Goal: Task Accomplishment & Management: Complete application form

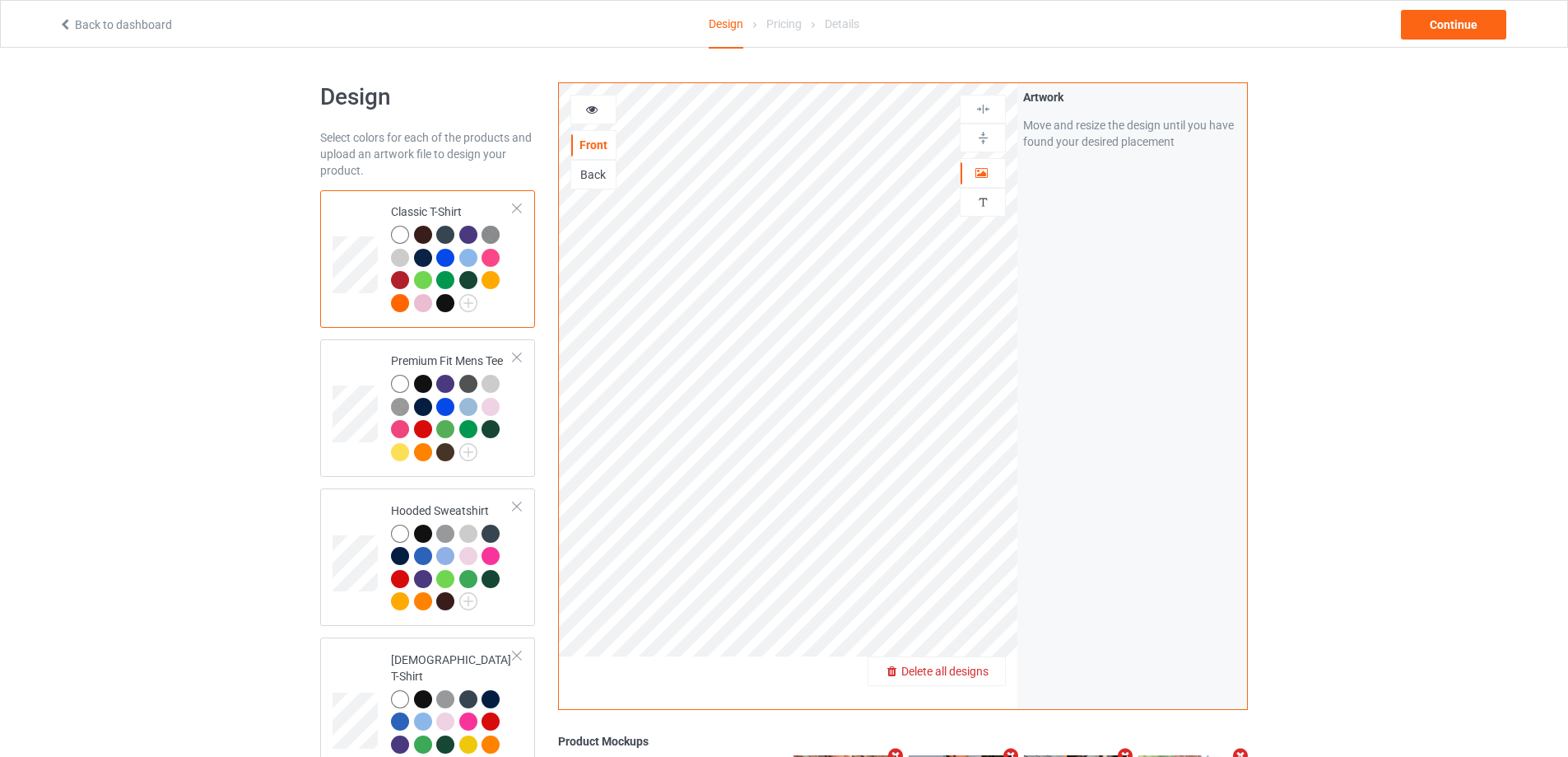
click at [983, 670] on span "Delete all designs" at bounding box center [945, 671] width 87 height 14
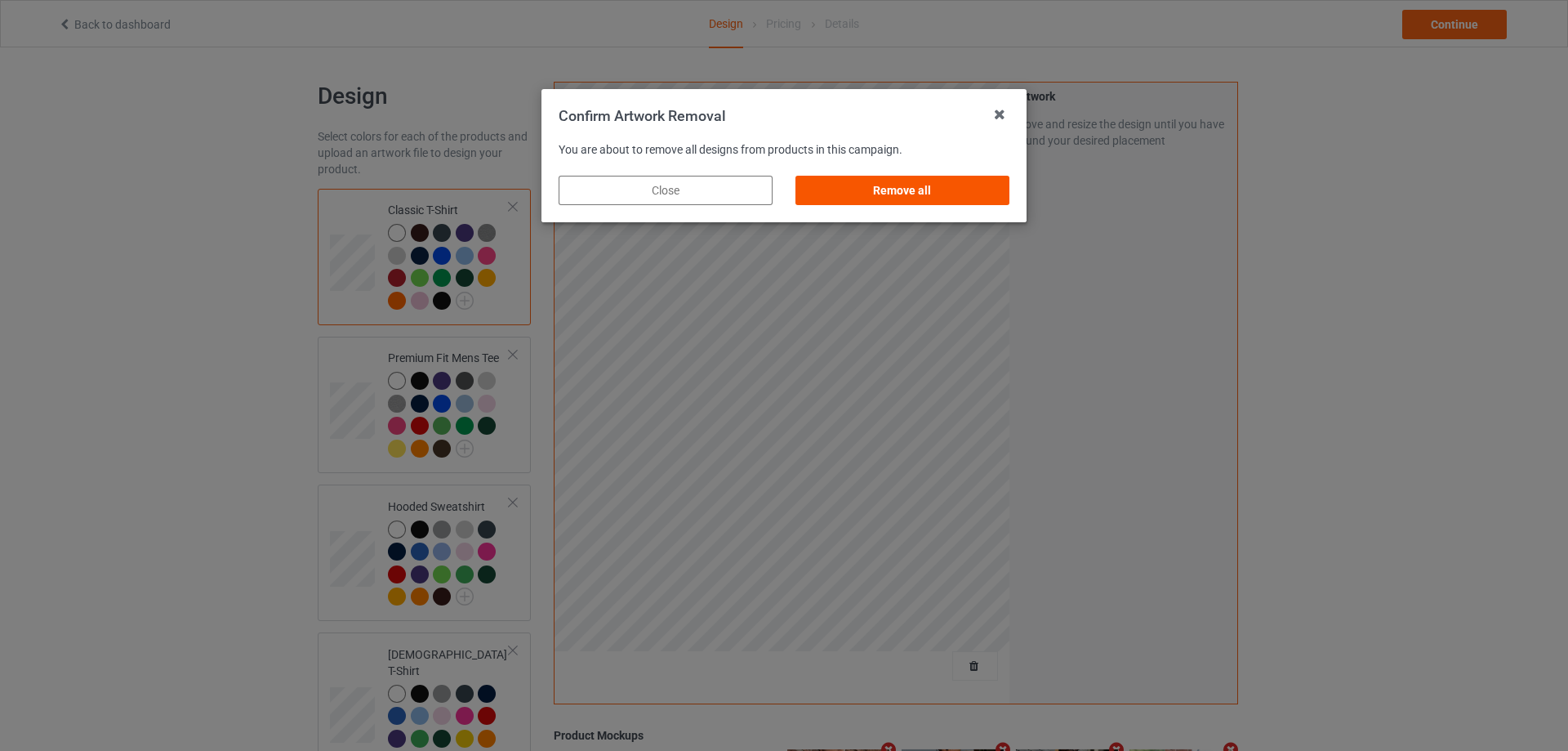
click at [967, 180] on div "Remove all" at bounding box center [902, 190] width 214 height 30
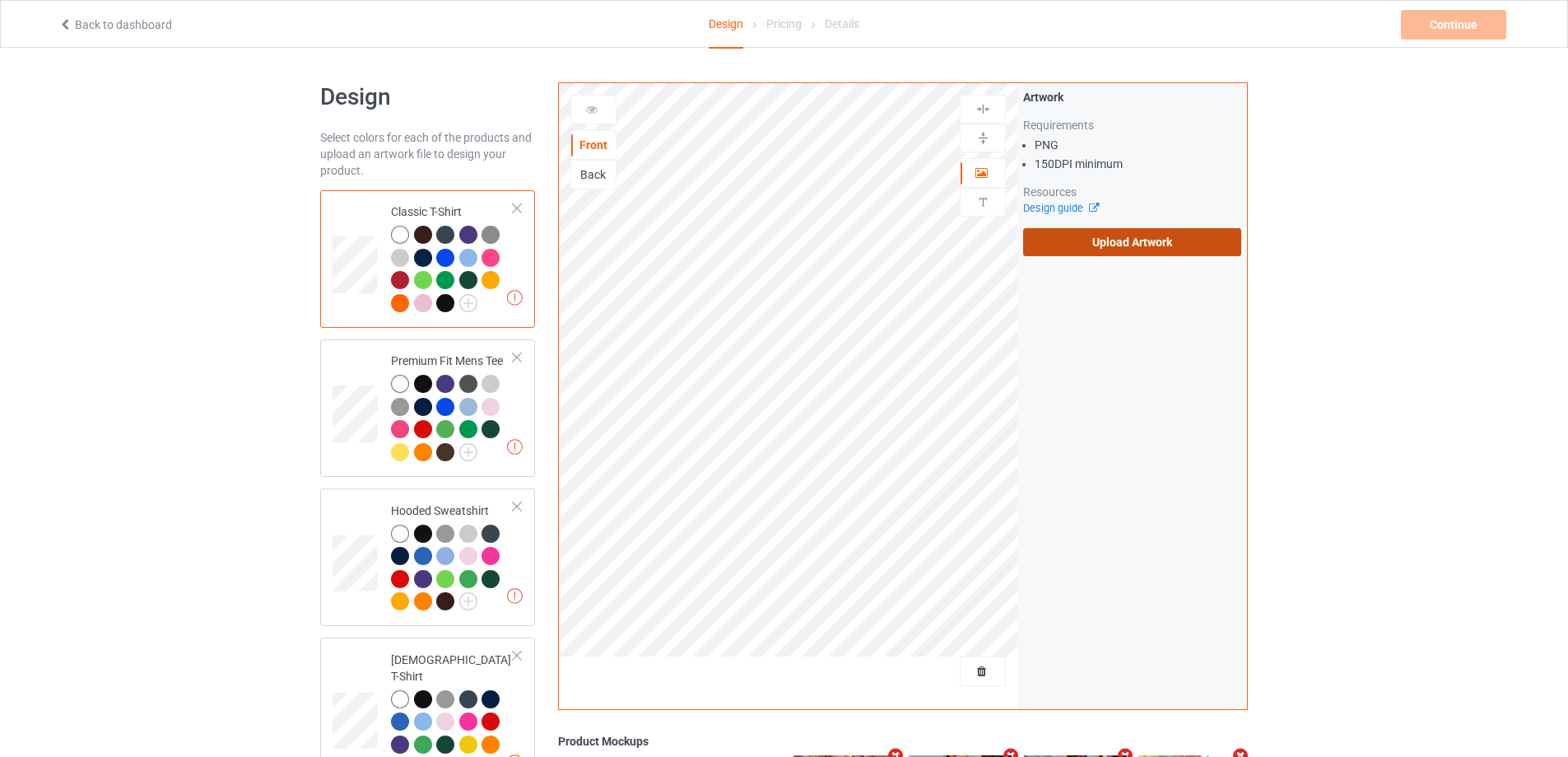
click at [1077, 254] on label "Upload Artwork" at bounding box center [1133, 242] width 218 height 28
click at [0, 0] on input "Upload Artwork" at bounding box center [0, 0] width 0 height 0
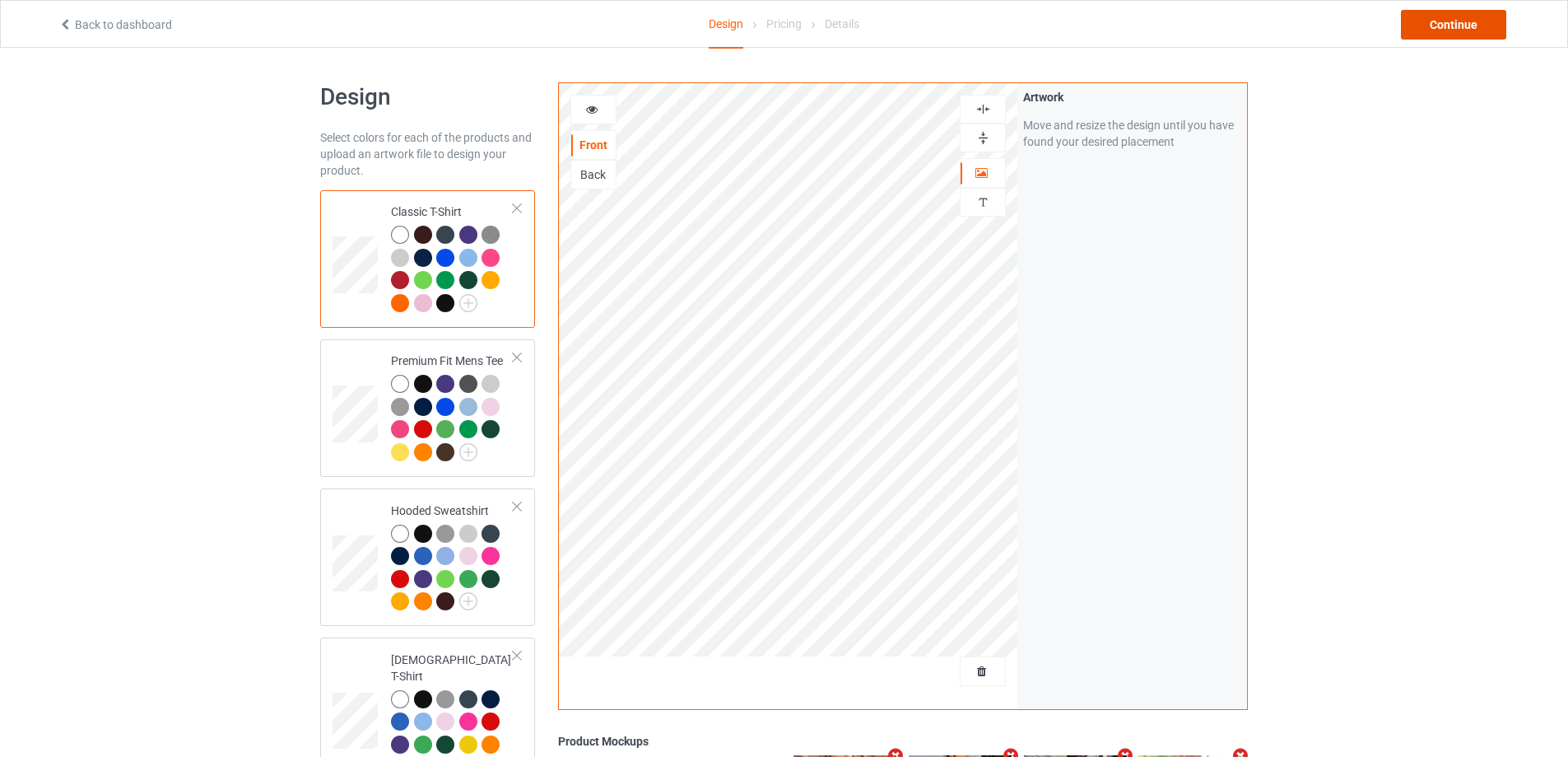
click at [1454, 25] on div "Continue" at bounding box center [1454, 25] width 105 height 30
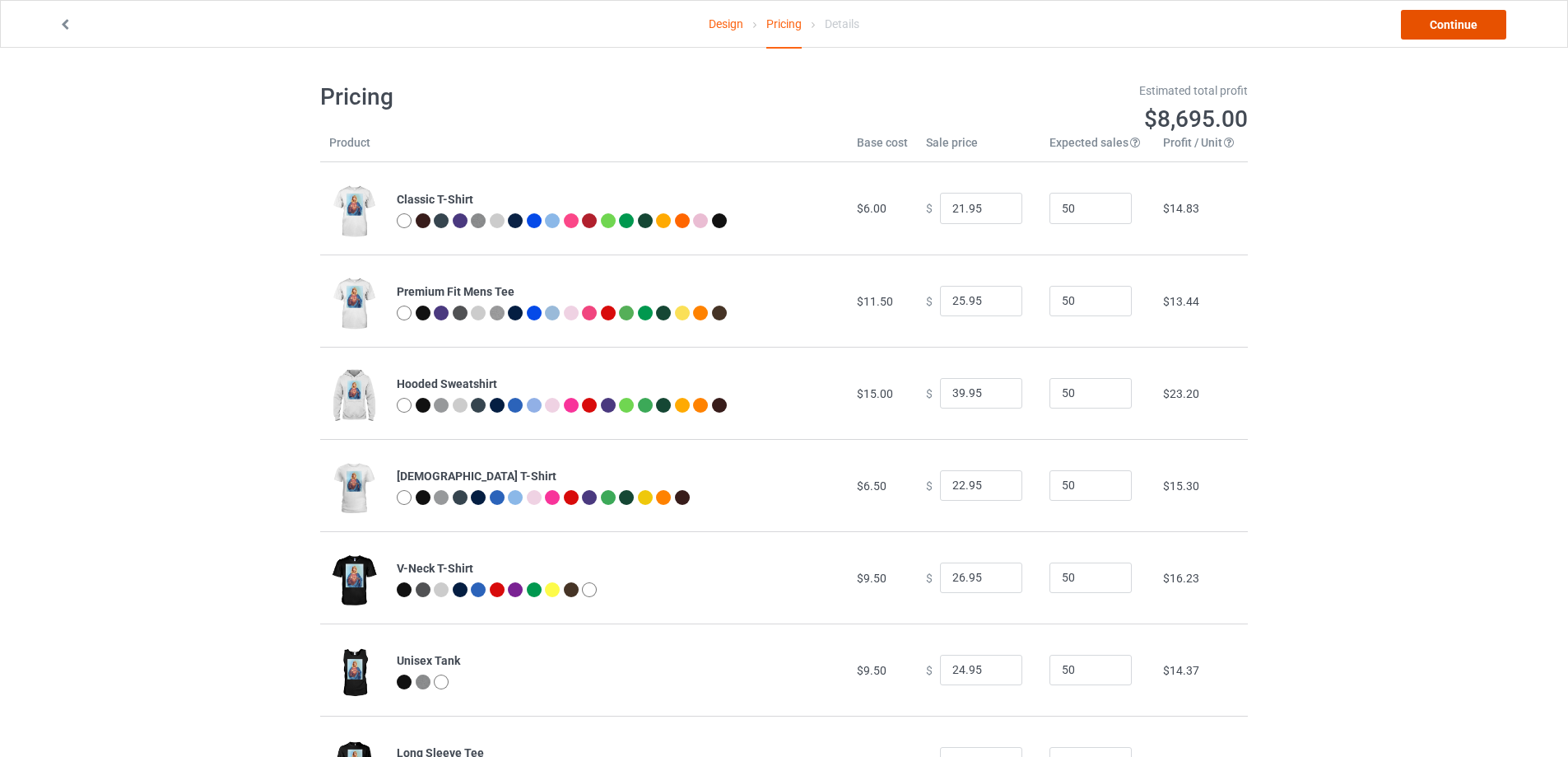
click at [1425, 30] on link "Continue" at bounding box center [1454, 25] width 105 height 30
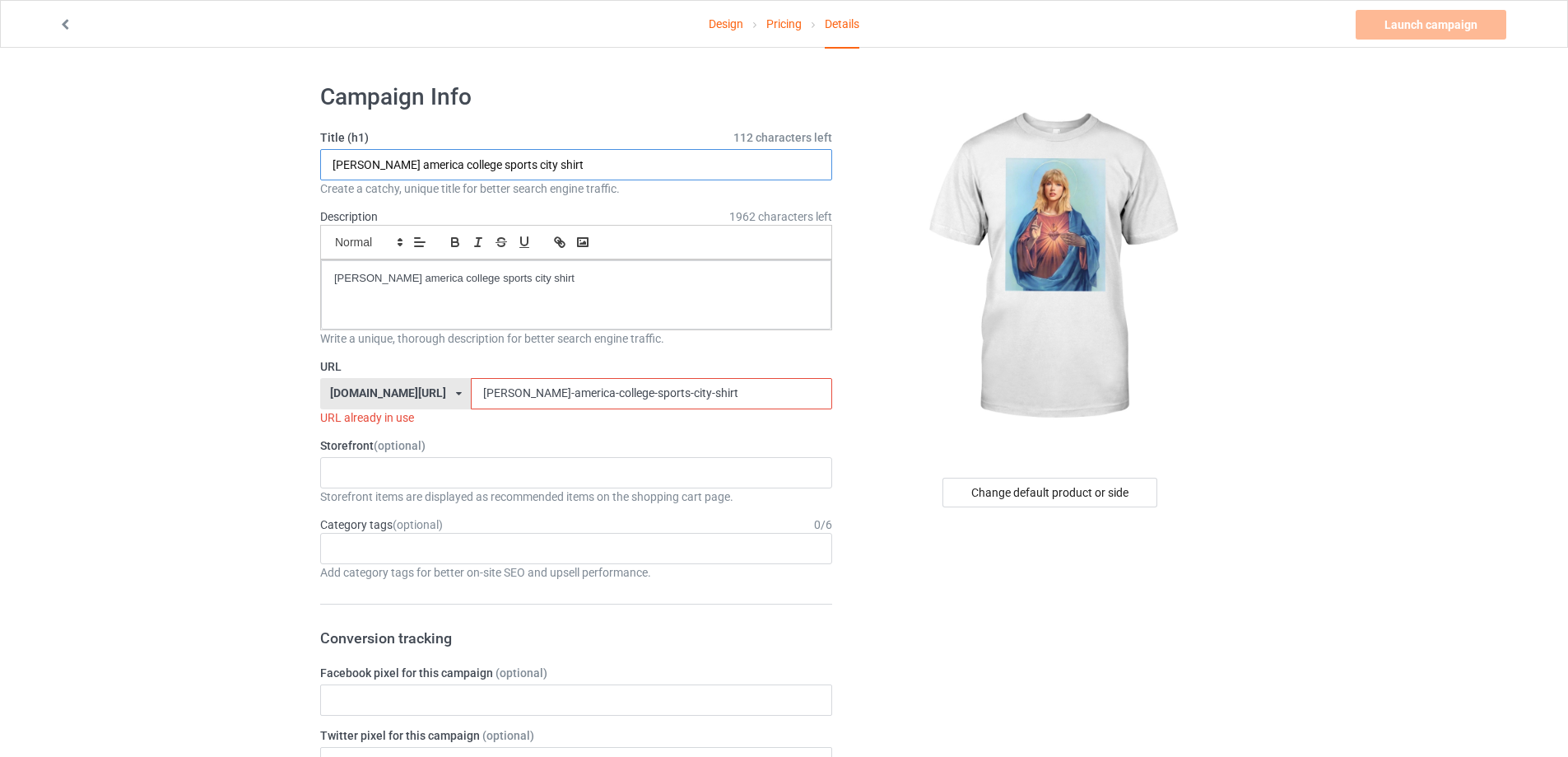
paste input "[PERSON_NAME]"
drag, startPoint x: 346, startPoint y: 163, endPoint x: 221, endPoint y: 168, distance: 125.1
type input "[PERSON_NAME] shirt"
drag, startPoint x: 236, startPoint y: 270, endPoint x: 240, endPoint y: 283, distance: 13.6
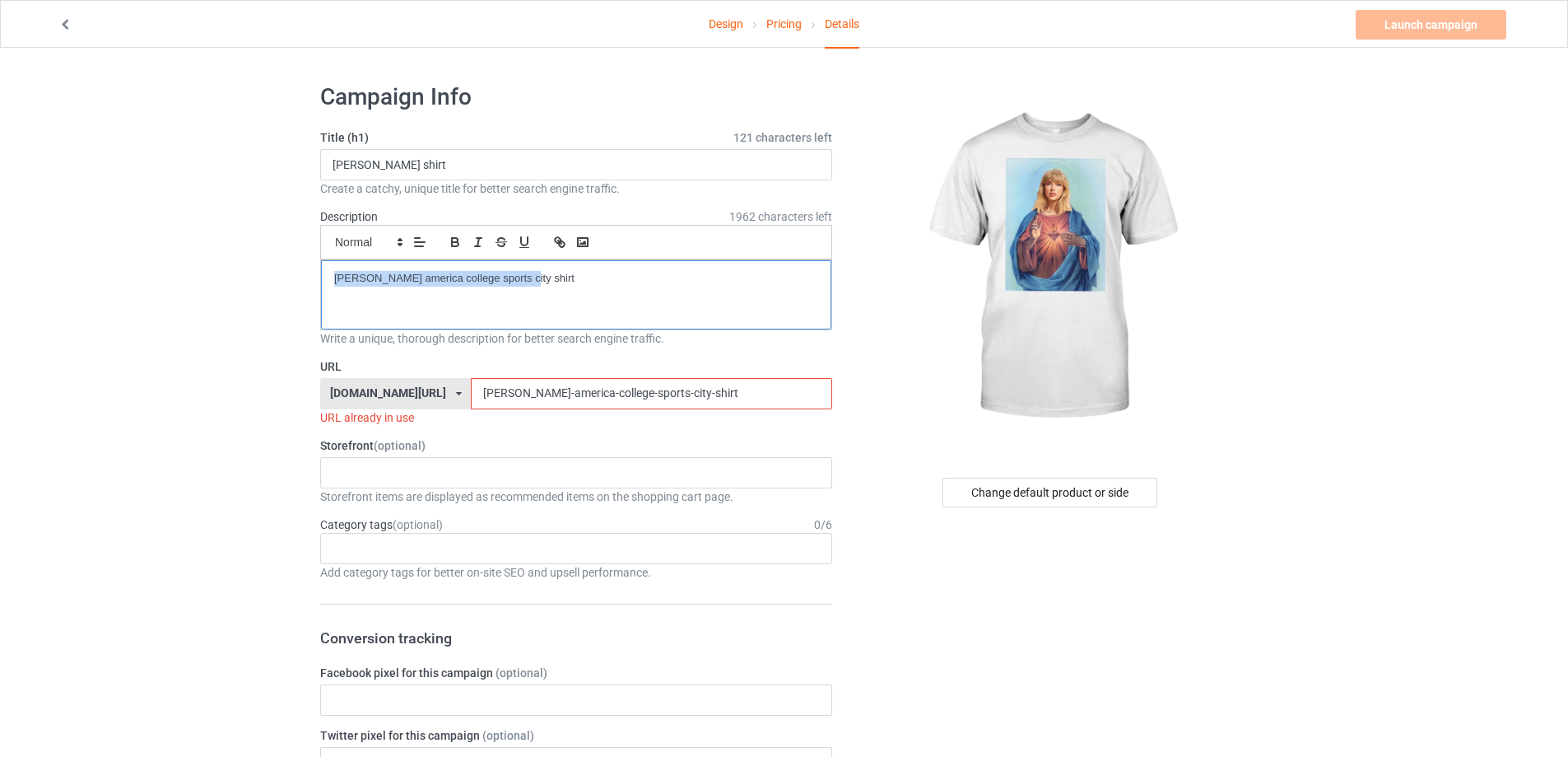
drag, startPoint x: 687, startPoint y: 398, endPoint x: 322, endPoint y: 391, distance: 365.1
click at [322, 391] on div "[DOMAIN_NAME][URL] [DOMAIN_NAME][URL] [DOMAIN_NAME][URL] 5cd2f964b197f721e1cad2…" at bounding box center [577, 393] width 512 height 31
paste input "[PERSON_NAME]"
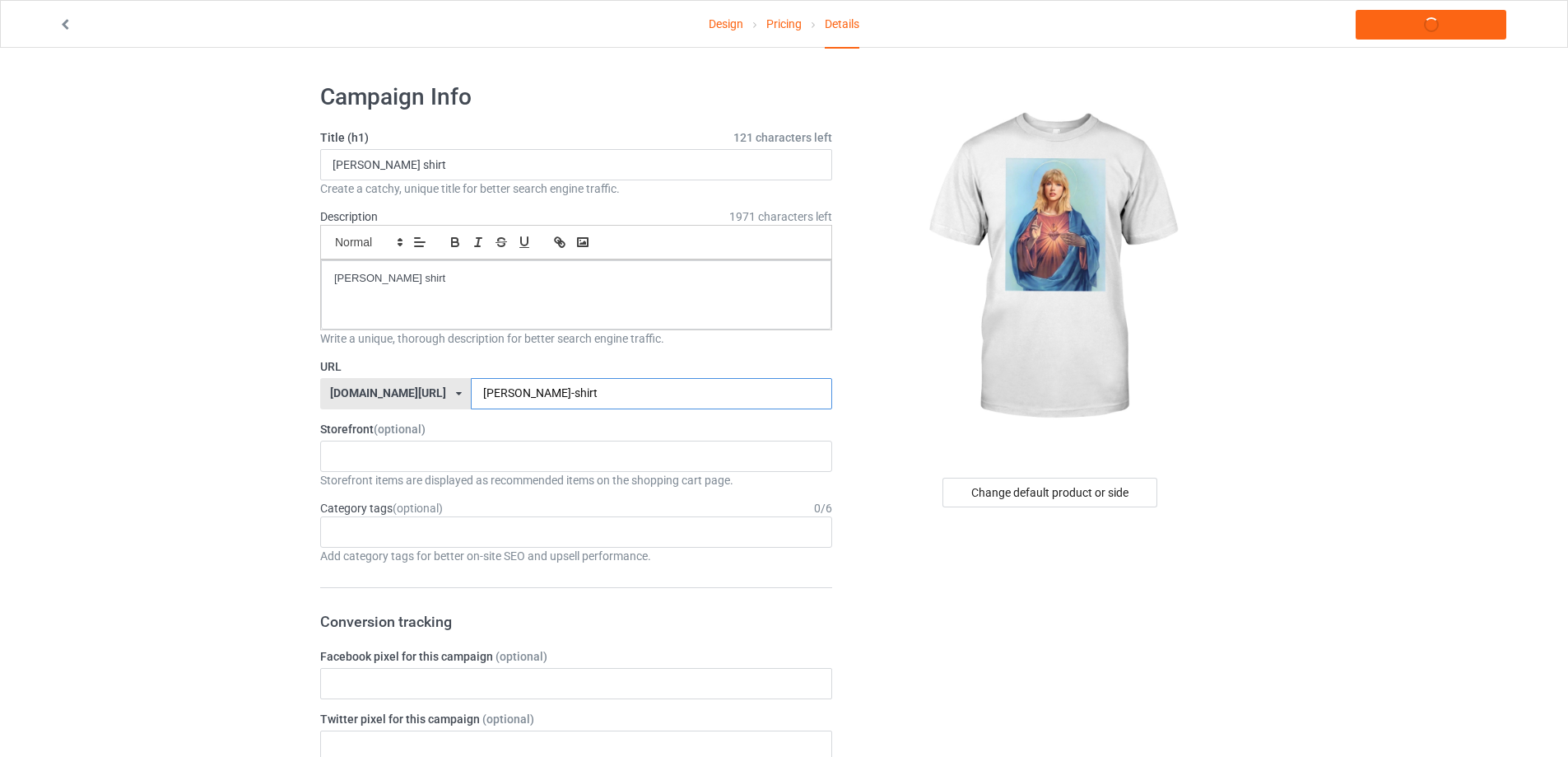
type input "[PERSON_NAME]-shirt"
drag, startPoint x: 429, startPoint y: 265, endPoint x: 227, endPoint y: 264, distance: 202.0
copy p "[PERSON_NAME] shirt"
click at [1402, 13] on link "Launch campaign" at bounding box center [1432, 25] width 151 height 30
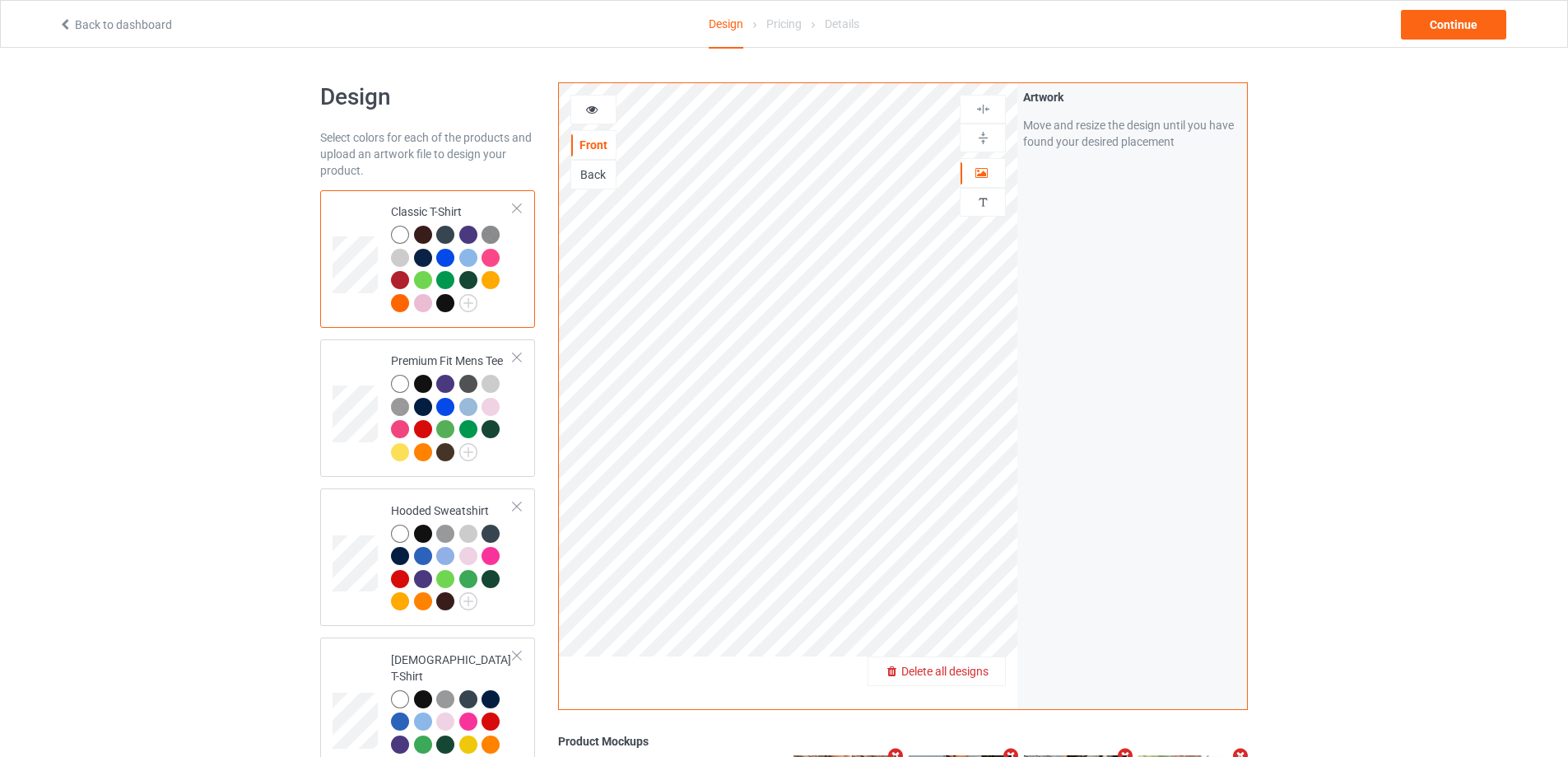
click at [992, 672] on div "Delete all designs" at bounding box center [937, 672] width 136 height 16
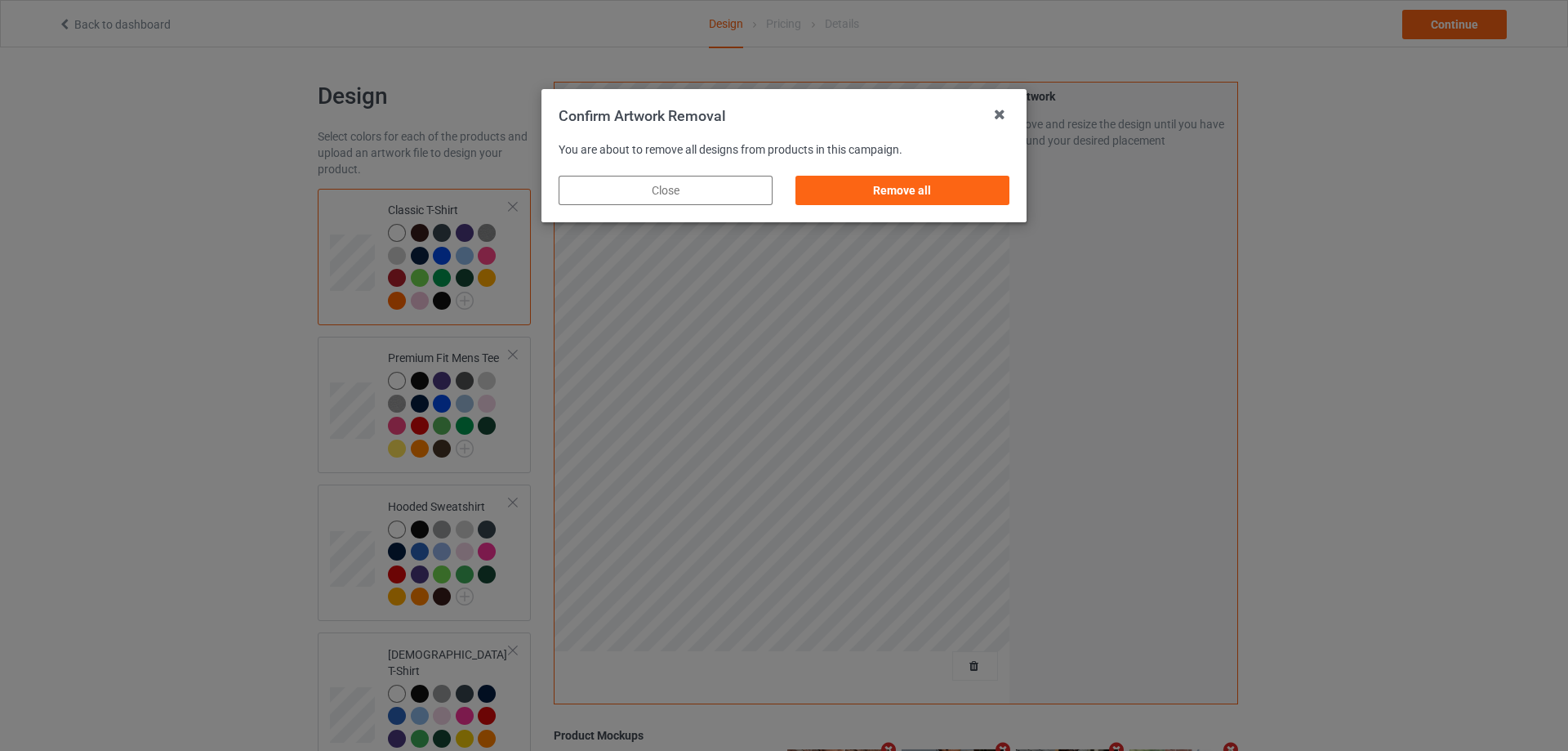
click at [1021, 205] on div "You are about to remove all designs from products in this campaign. Close Remov…" at bounding box center [784, 175] width 485 height 97
click at [989, 188] on div "Remove all" at bounding box center [902, 190] width 214 height 30
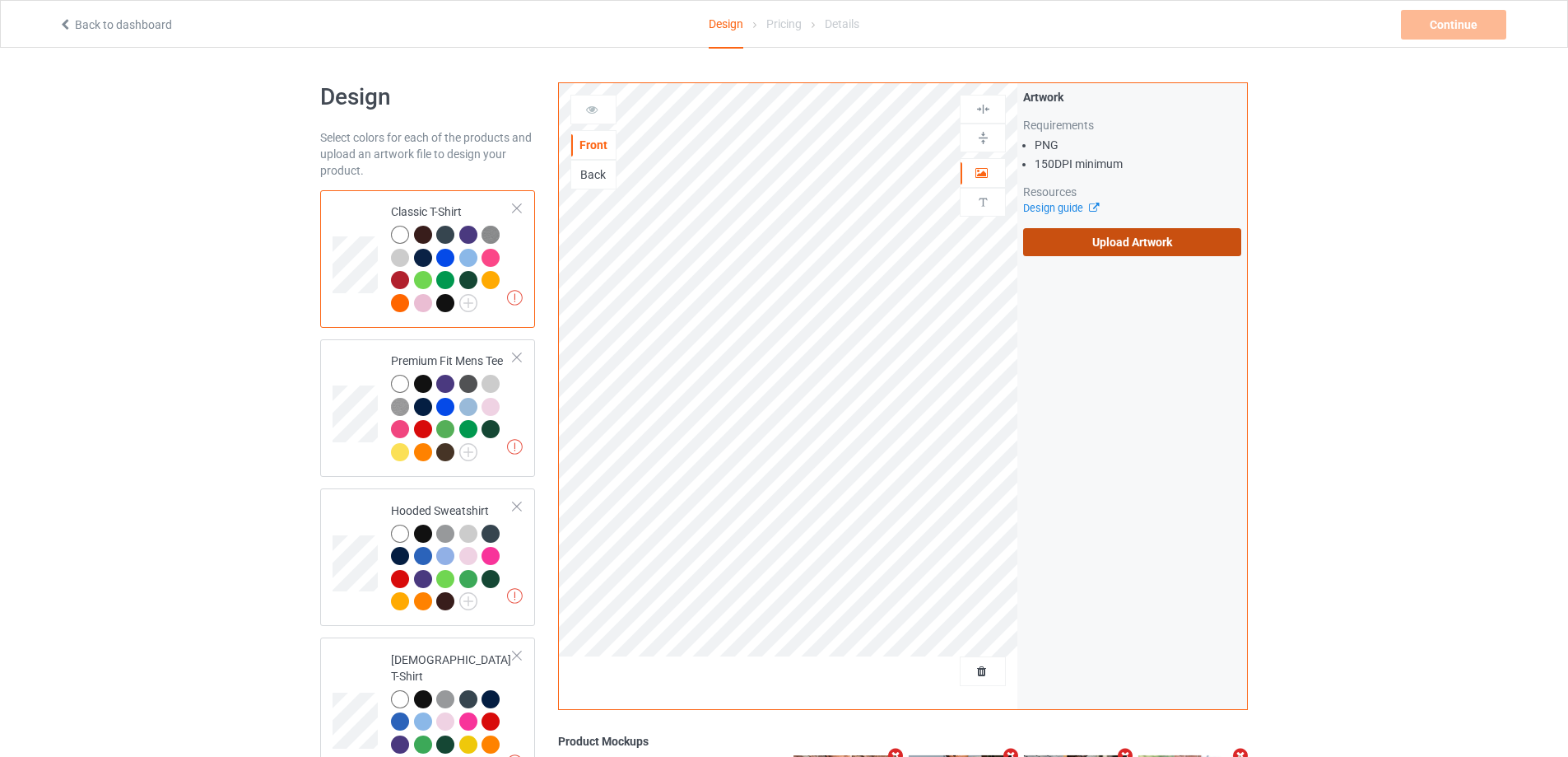
click at [1129, 242] on label "Upload Artwork" at bounding box center [1133, 242] width 218 height 28
click at [0, 0] on input "Upload Artwork" at bounding box center [0, 0] width 0 height 0
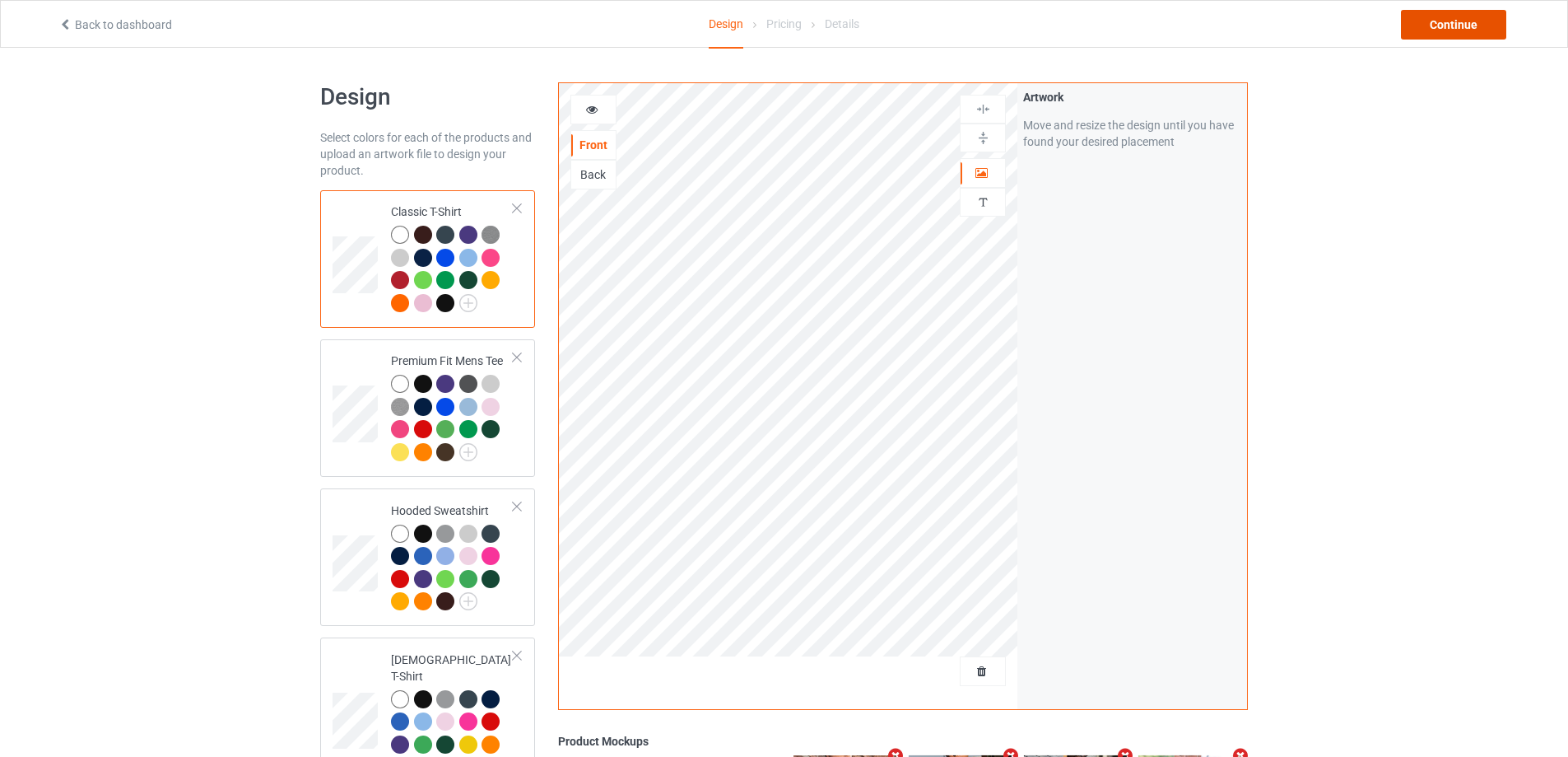
click at [1456, 26] on div "Continue" at bounding box center [1454, 25] width 105 height 30
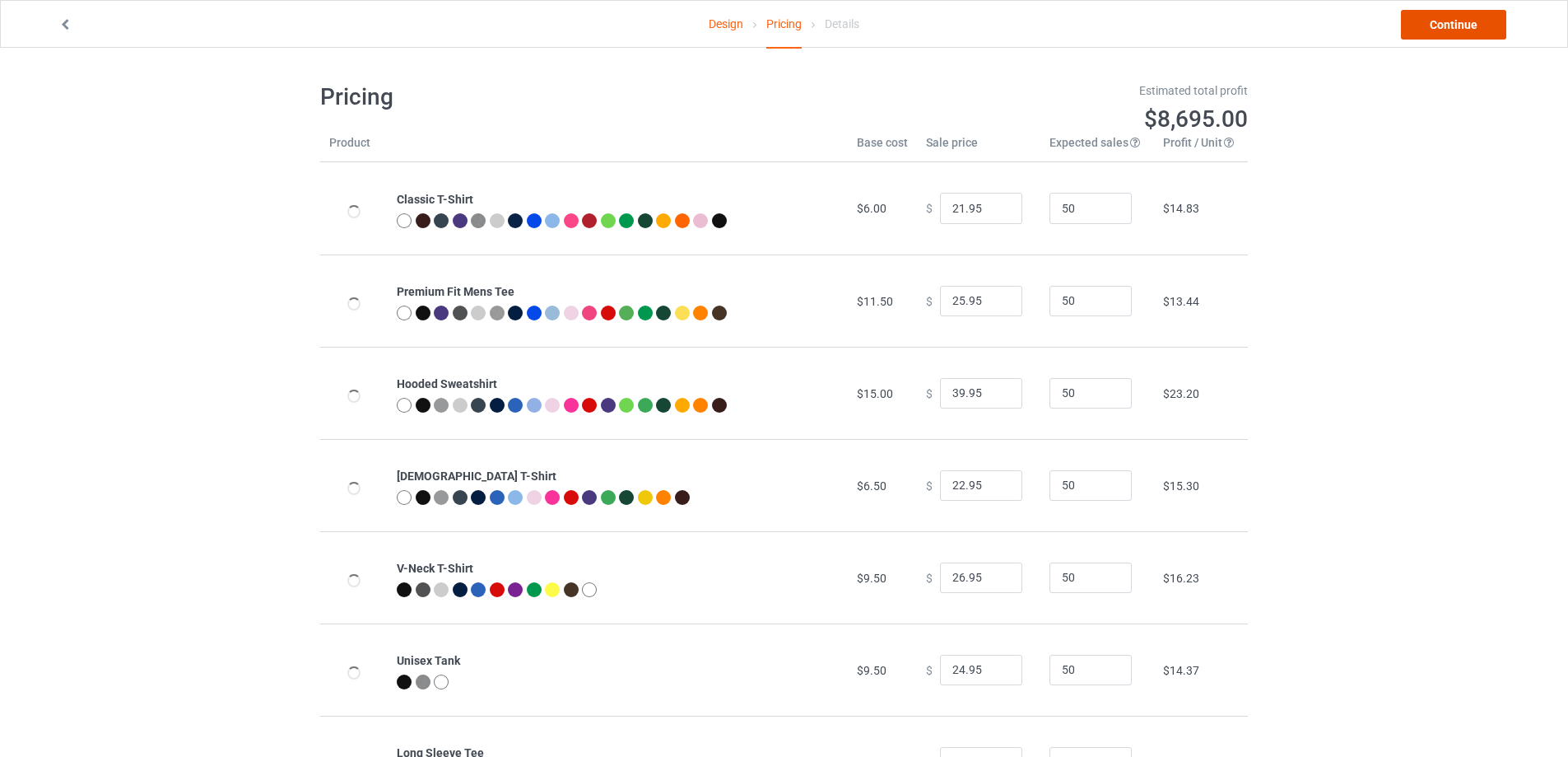
click at [1456, 26] on link "Continue" at bounding box center [1454, 25] width 105 height 30
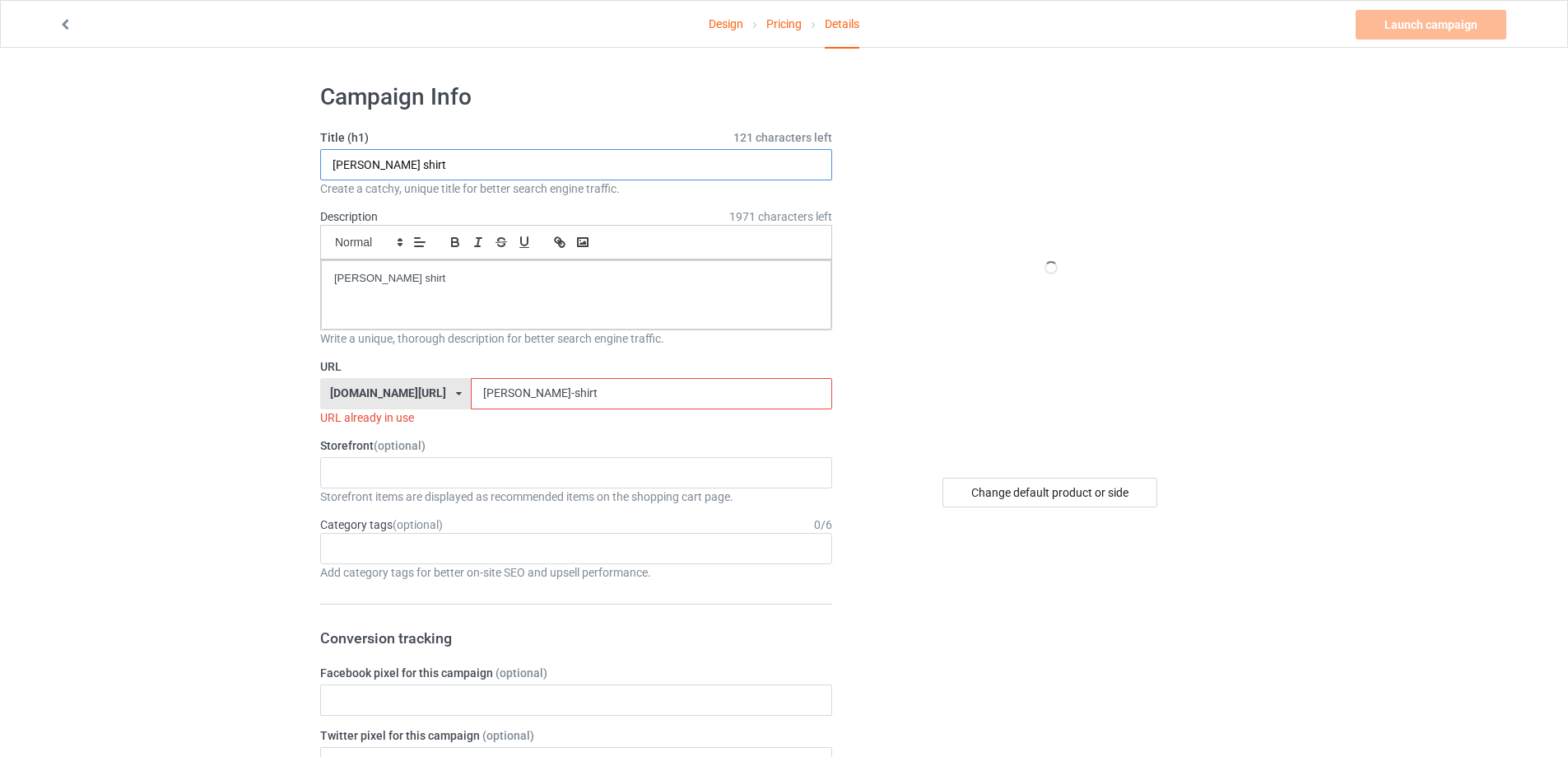
drag, startPoint x: 529, startPoint y: 163, endPoint x: 216, endPoint y: 174, distance: 313.2
paste input "my name is not sami zayn my name is rebellion"
type input "my name is not sami zayn my name is rebellion shirt"
drag, startPoint x: 187, startPoint y: 282, endPoint x: 139, endPoint y: 281, distance: 48.0
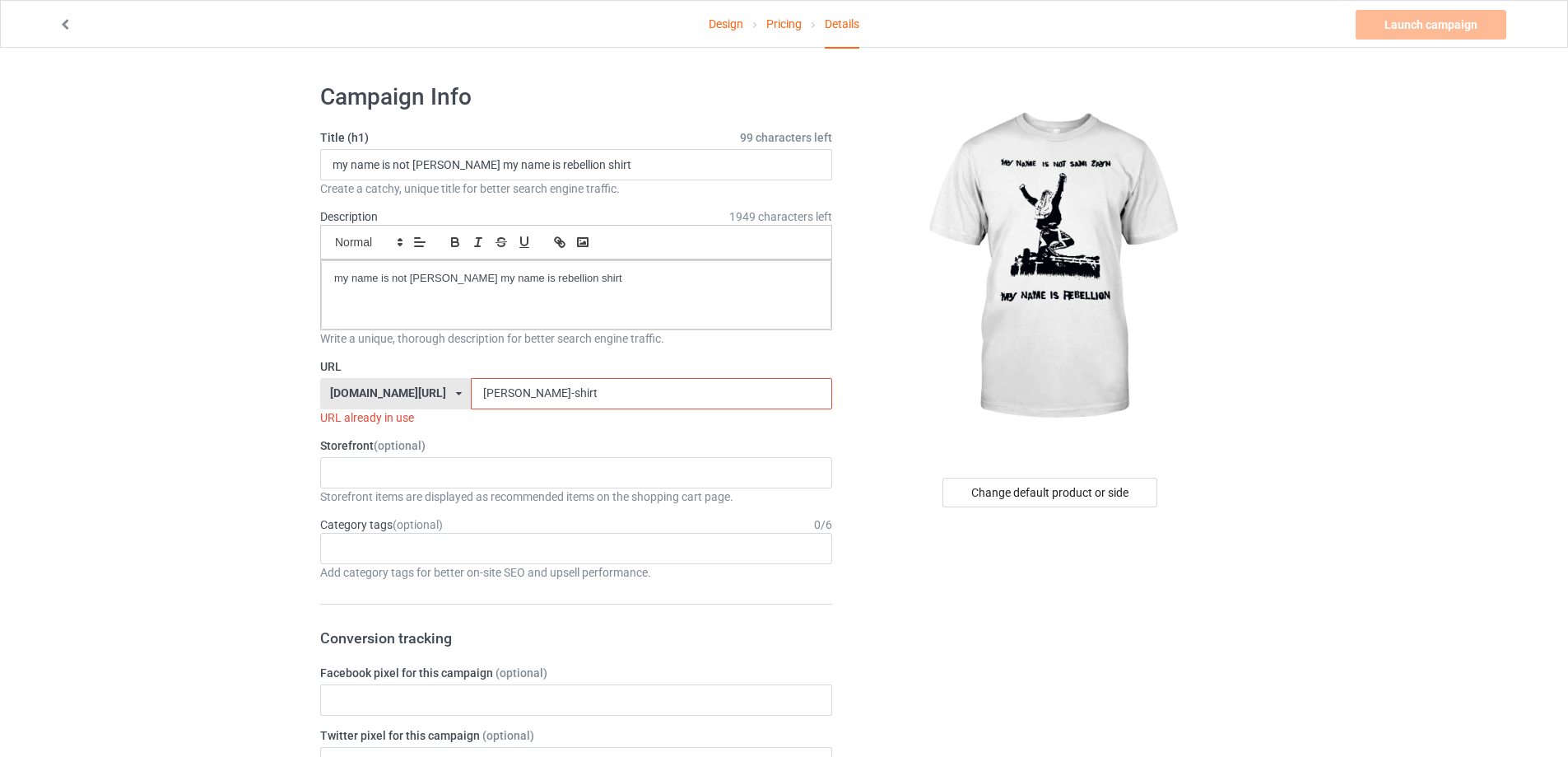
drag, startPoint x: 213, startPoint y: 348, endPoint x: 414, endPoint y: 312, distance: 204.2
paste input "y-name-is-not-sami-zayn-my-name-is-rebellion-shir"
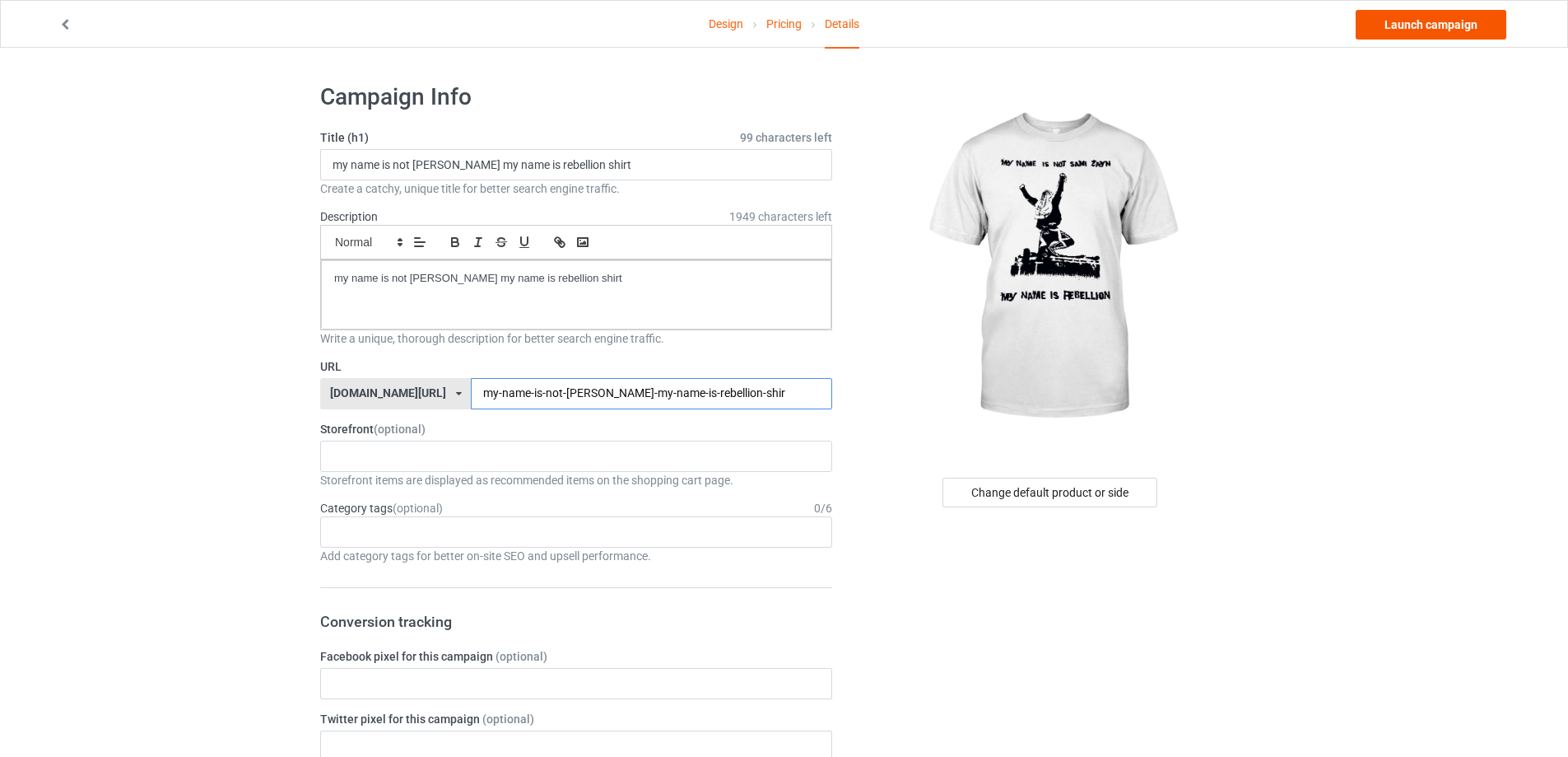
type input "my-name-is-not-sami-zayn-my-name-is-rebellion-shir"
click at [1476, 14] on link "Launch campaign" at bounding box center [1432, 25] width 151 height 30
